Goal: Information Seeking & Learning: Find specific fact

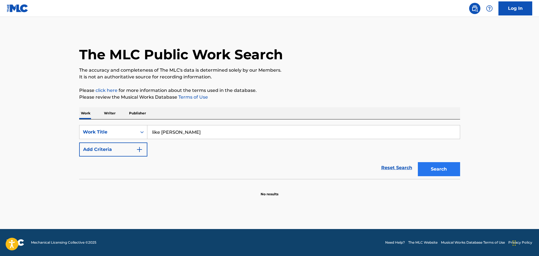
type input "like [PERSON_NAME]"
click at [429, 173] on button "Search" at bounding box center [439, 169] width 42 height 14
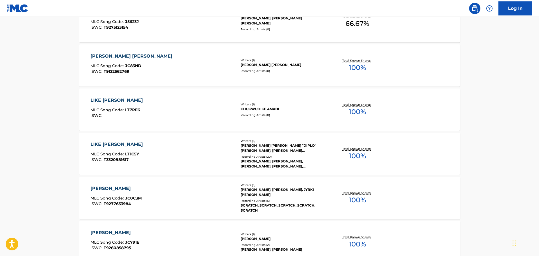
scroll to position [197, 0]
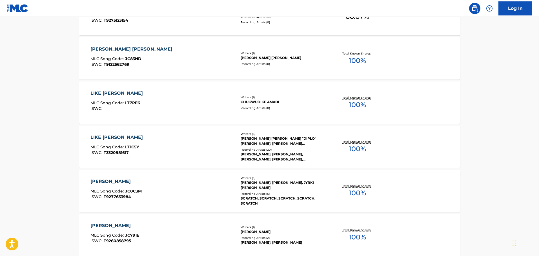
click at [216, 149] on div "LIKE [PERSON_NAME] MLC Song Code : LT1C5Y ISWC : T3320981617" at bounding box center [162, 146] width 145 height 25
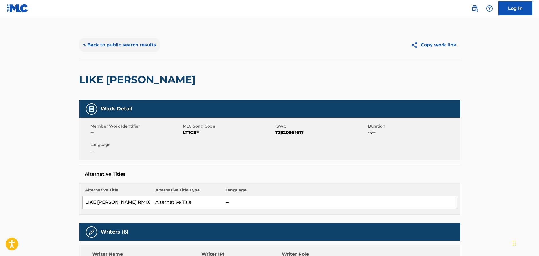
click at [97, 46] on button "< Back to public search results" at bounding box center [119, 45] width 81 height 14
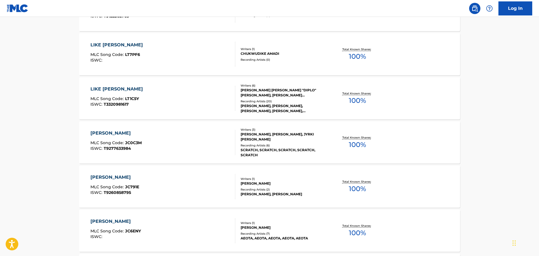
scroll to position [236, 0]
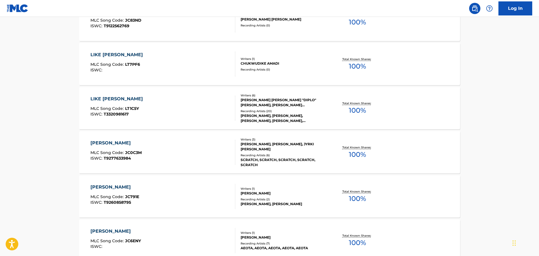
click at [203, 99] on div "LIKE [PERSON_NAME] MLC Song Code : LT1C5Y ISWC : T3320981617" at bounding box center [162, 108] width 145 height 25
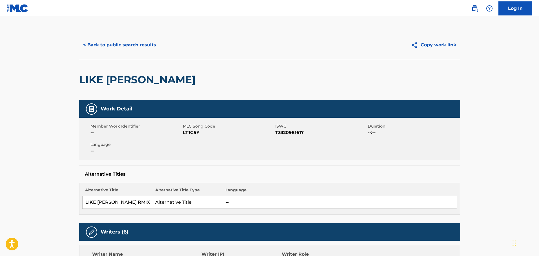
drag, startPoint x: 84, startPoint y: 202, endPoint x: 98, endPoint y: 211, distance: 16.5
click at [98, 209] on td "LIKE [PERSON_NAME] RMIX" at bounding box center [117, 203] width 70 height 13
copy td "LIKE [PERSON_NAME] RMIX"
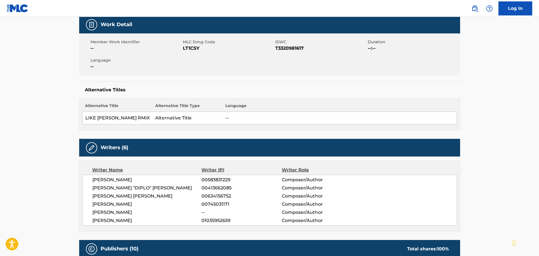
click at [108, 125] on td "LIKE [PERSON_NAME] RMIX" at bounding box center [117, 118] width 70 height 13
drag, startPoint x: 102, startPoint y: 126, endPoint x: 88, endPoint y: 117, distance: 16.5
click at [88, 117] on td "LIKE [PERSON_NAME] RMIX" at bounding box center [117, 118] width 70 height 13
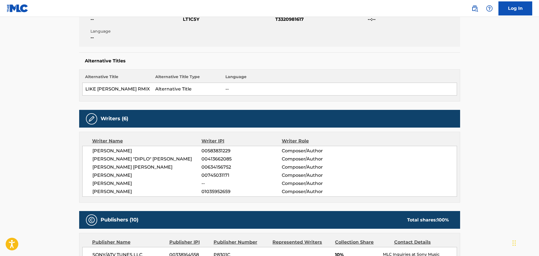
scroll to position [141, 0]
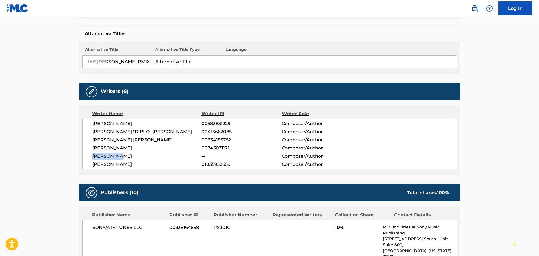
drag, startPoint x: 92, startPoint y: 163, endPoint x: 125, endPoint y: 163, distance: 32.9
click at [125, 163] on div "[PERSON_NAME] PARKS 00583831229 Composer/Author [PERSON_NAME] "DIPLO" [PERSON_N…" at bounding box center [269, 144] width 374 height 51
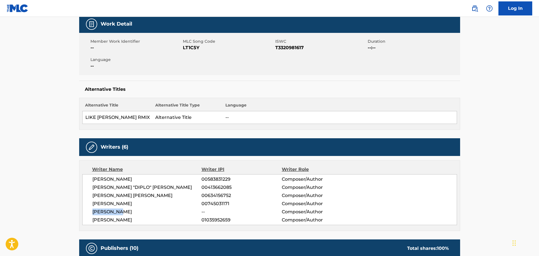
scroll to position [84, 0]
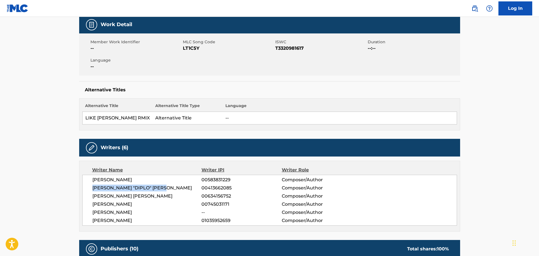
drag, startPoint x: 90, startPoint y: 194, endPoint x: 172, endPoint y: 193, distance: 81.9
click at [172, 193] on div "[PERSON_NAME] PARKS 00583831229 Composer/Author [PERSON_NAME] "DIPLO" [PERSON_N…" at bounding box center [269, 200] width 374 height 51
drag, startPoint x: 93, startPoint y: 187, endPoint x: 172, endPoint y: 194, distance: 79.4
click at [172, 194] on div "[PERSON_NAME] PARKS 00583831229 Composer/Author [PERSON_NAME] "DIPLO" [PERSON_N…" at bounding box center [269, 200] width 374 height 51
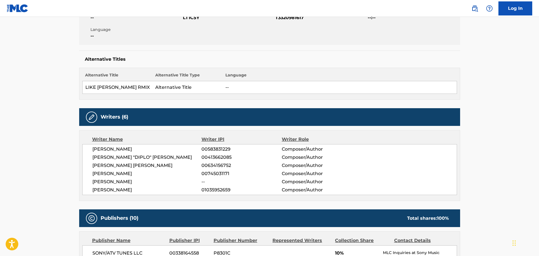
scroll to position [113, 0]
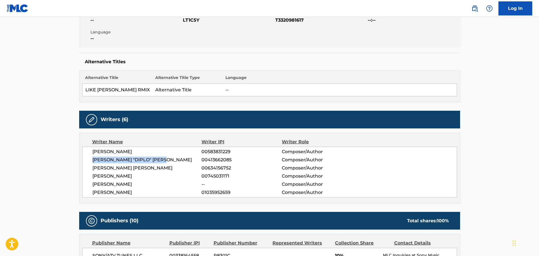
drag, startPoint x: 91, startPoint y: 165, endPoint x: 172, endPoint y: 166, distance: 81.1
click at [172, 166] on div "[PERSON_NAME] PARKS 00583831229 Composer/Author [PERSON_NAME] "DIPLO" [PERSON_N…" at bounding box center [269, 172] width 374 height 51
click at [173, 164] on span "[PERSON_NAME] "DIPLO" [PERSON_NAME]" at bounding box center [146, 160] width 109 height 7
drag, startPoint x: 91, startPoint y: 158, endPoint x: 165, endPoint y: 199, distance: 84.7
click at [165, 198] on div "[PERSON_NAME] PARKS 00583831229 Composer/Author [PERSON_NAME] "DIPLO" [PERSON_N…" at bounding box center [269, 172] width 374 height 51
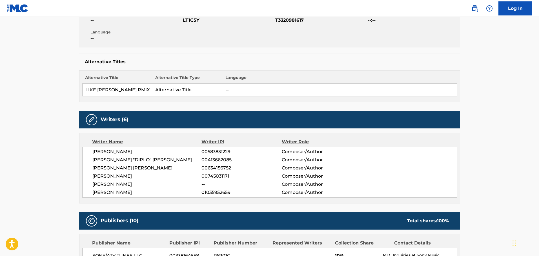
click at [125, 164] on span "[PERSON_NAME] "DIPLO" [PERSON_NAME]" at bounding box center [146, 160] width 109 height 7
click at [124, 164] on span "[PERSON_NAME] "DIPLO" [PERSON_NAME]" at bounding box center [146, 160] width 109 height 7
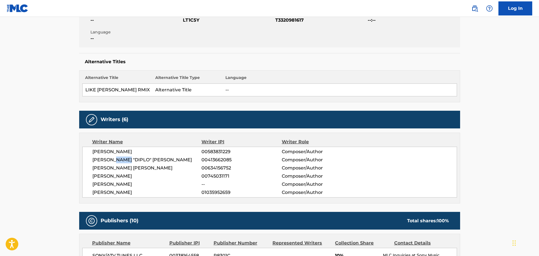
click at [125, 164] on span "[PERSON_NAME] "DIPLO" [PERSON_NAME]" at bounding box center [146, 160] width 109 height 7
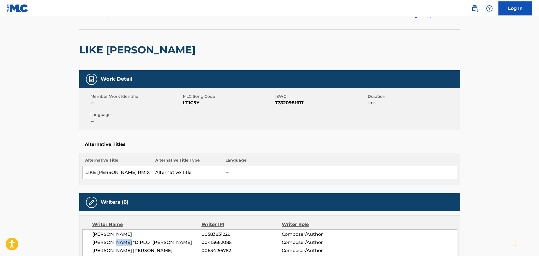
scroll to position [28, 0]
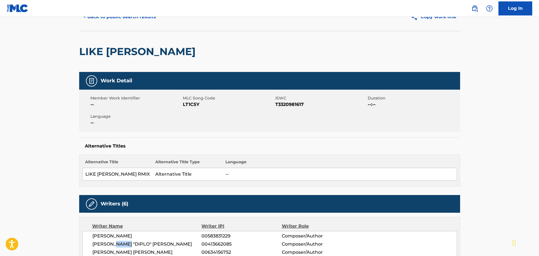
drag, startPoint x: 96, startPoint y: 181, endPoint x: 86, endPoint y: 174, distance: 12.0
click at [86, 174] on td "LIKE [PERSON_NAME] RMIX" at bounding box center [117, 174] width 70 height 13
click at [102, 181] on td "LIKE [PERSON_NAME] RMIX" at bounding box center [117, 174] width 70 height 13
drag, startPoint x: 100, startPoint y: 182, endPoint x: 86, endPoint y: 177, distance: 15.3
click at [86, 177] on td "LIKE [PERSON_NAME] RMIX" at bounding box center [117, 174] width 70 height 13
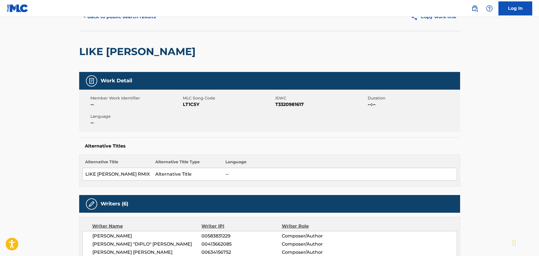
click at [187, 54] on div "LIKE [PERSON_NAME]" at bounding box center [269, 51] width 381 height 41
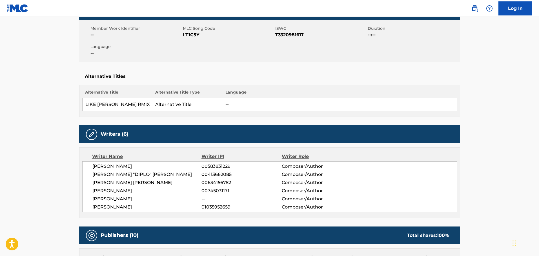
scroll to position [141, 0]
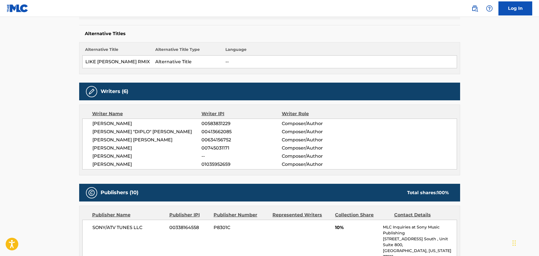
click at [121, 135] on span "[PERSON_NAME] "DIPLO" [PERSON_NAME]" at bounding box center [146, 132] width 109 height 7
drag, startPoint x: 92, startPoint y: 140, endPoint x: 169, endPoint y: 138, distance: 77.4
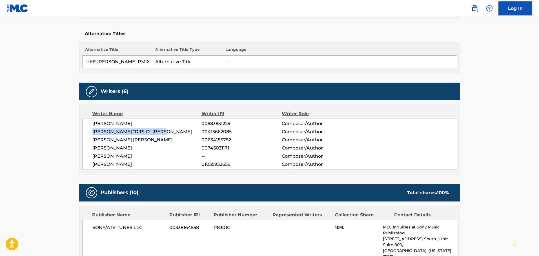
click at [169, 138] on div "[PERSON_NAME] PARKS 00583831229 Composer/Author [PERSON_NAME] "DIPLO" [PERSON_N…" at bounding box center [269, 144] width 374 height 51
copy span "[PERSON_NAME] "DIPLO" [PERSON_NAME]"
